Goal: Use online tool/utility: Utilize a website feature to perform a specific function

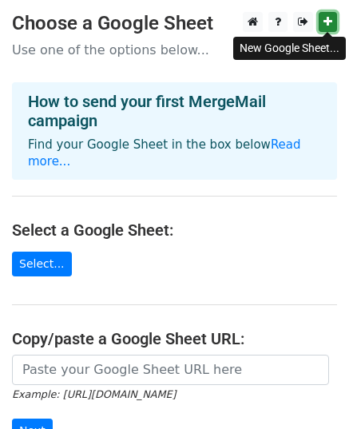
click at [327, 15] on link at bounding box center [328, 22] width 18 height 20
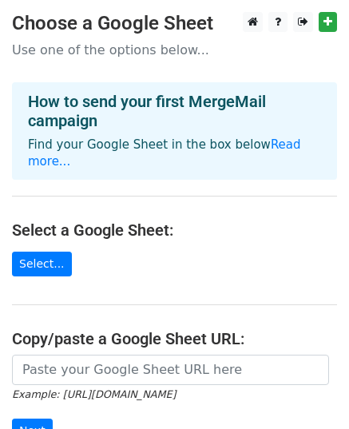
click at [131, 228] on main "Choose a Google Sheet Use one of the options below... How to send your first Me…" at bounding box center [174, 270] width 349 height 517
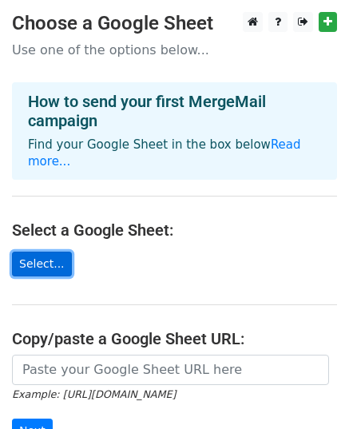
click at [48, 252] on link "Select..." at bounding box center [42, 264] width 60 height 25
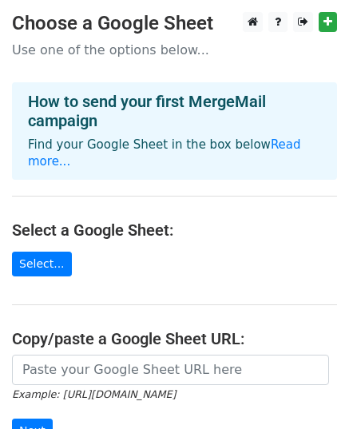
click at [263, 220] on h4 "Select a Google Sheet:" at bounding box center [174, 229] width 325 height 19
drag, startPoint x: 193, startPoint y: 252, endPoint x: 208, endPoint y: 277, distance: 28.6
click at [196, 253] on main "Choose a Google Sheet Use one of the options below... How to send your first Me…" at bounding box center [174, 270] width 349 height 517
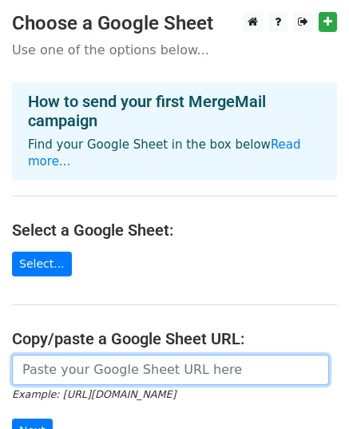
click at [187, 359] on input "url" at bounding box center [170, 369] width 317 height 30
paste input "[URL][DOMAIN_NAME]"
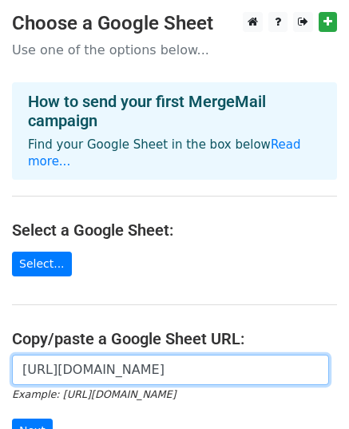
scroll to position [0, 327]
type input "[URL][DOMAIN_NAME]"
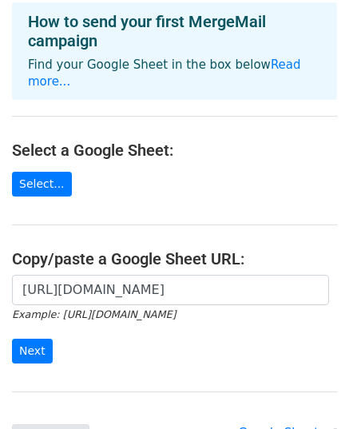
scroll to position [160, 0]
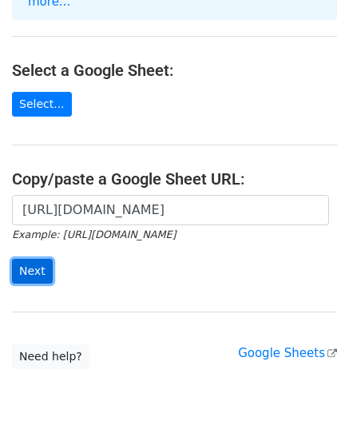
click at [32, 259] on input "Next" at bounding box center [32, 271] width 41 height 25
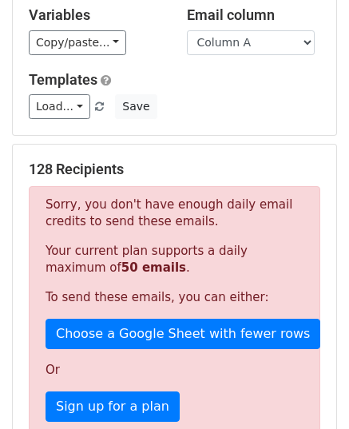
scroll to position [240, 0]
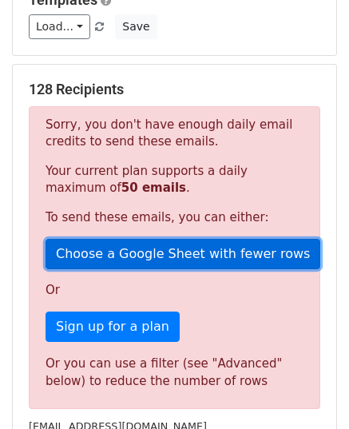
click at [100, 255] on link "Choose a Google Sheet with fewer rows" at bounding box center [183, 254] width 275 height 30
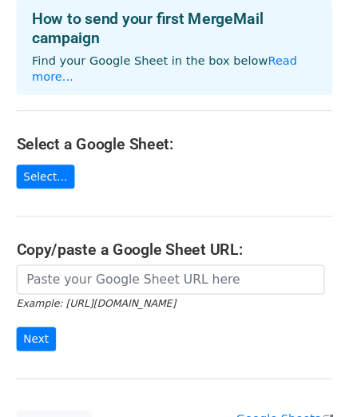
scroll to position [160, 0]
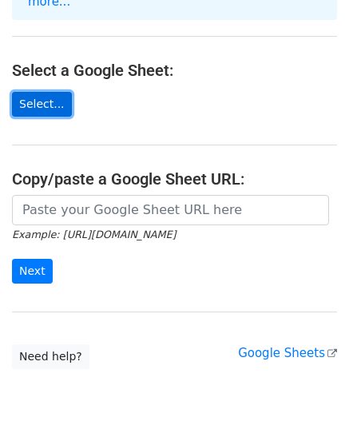
click at [50, 92] on link "Select..." at bounding box center [42, 104] width 60 height 25
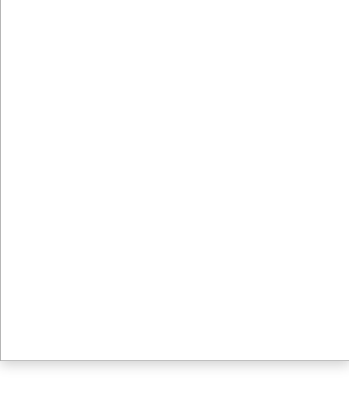
scroll to position [220, 0]
